Goal: Navigation & Orientation: Find specific page/section

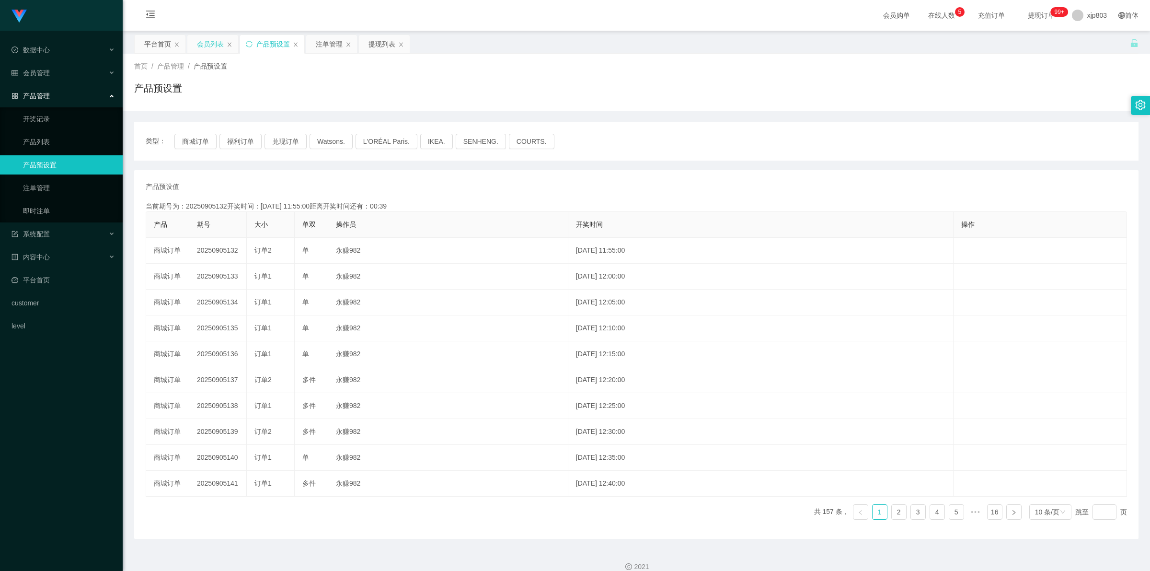
click at [216, 48] on div "会员列表" at bounding box center [210, 44] width 27 height 18
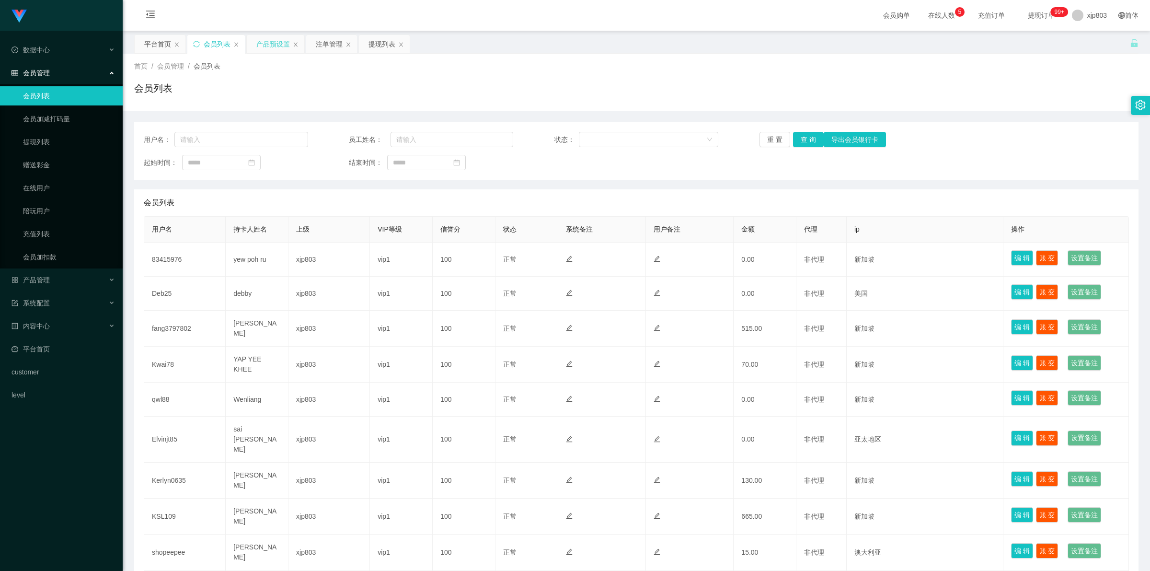
click at [264, 41] on div "产品预设置" at bounding box center [273, 44] width 34 height 18
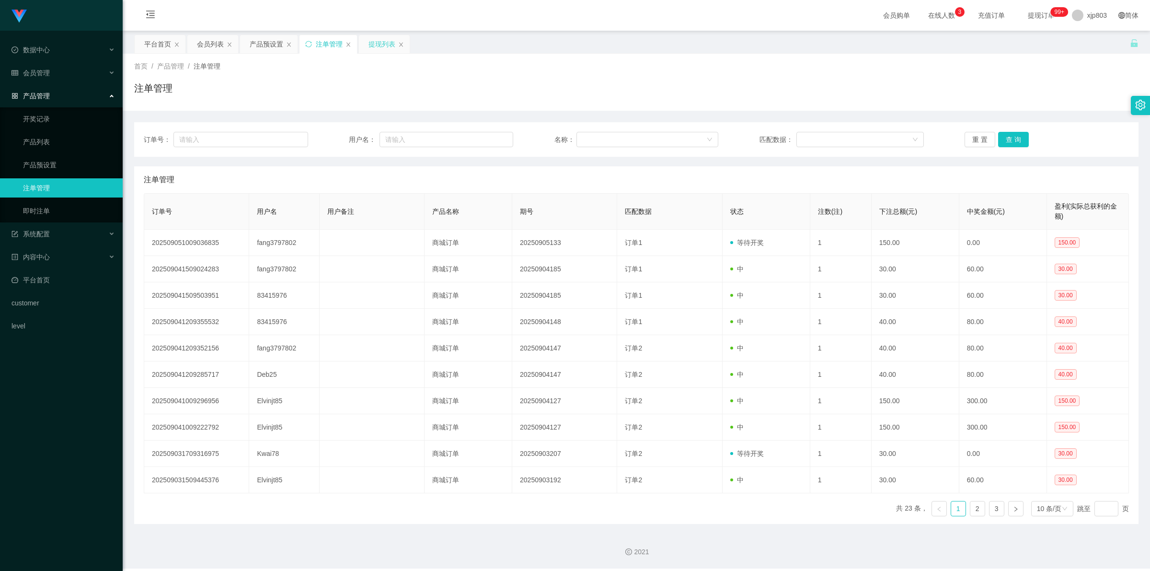
click at [375, 36] on div "提现列表" at bounding box center [382, 44] width 27 height 18
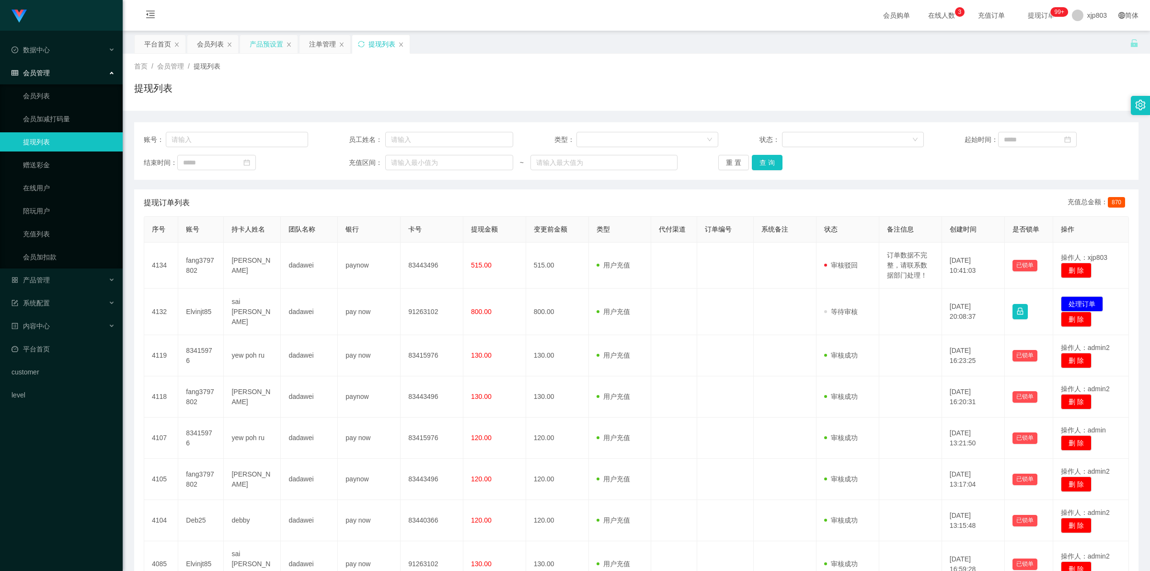
click at [264, 46] on div "产品预设置" at bounding box center [267, 44] width 34 height 18
